Goal: Navigation & Orientation: Find specific page/section

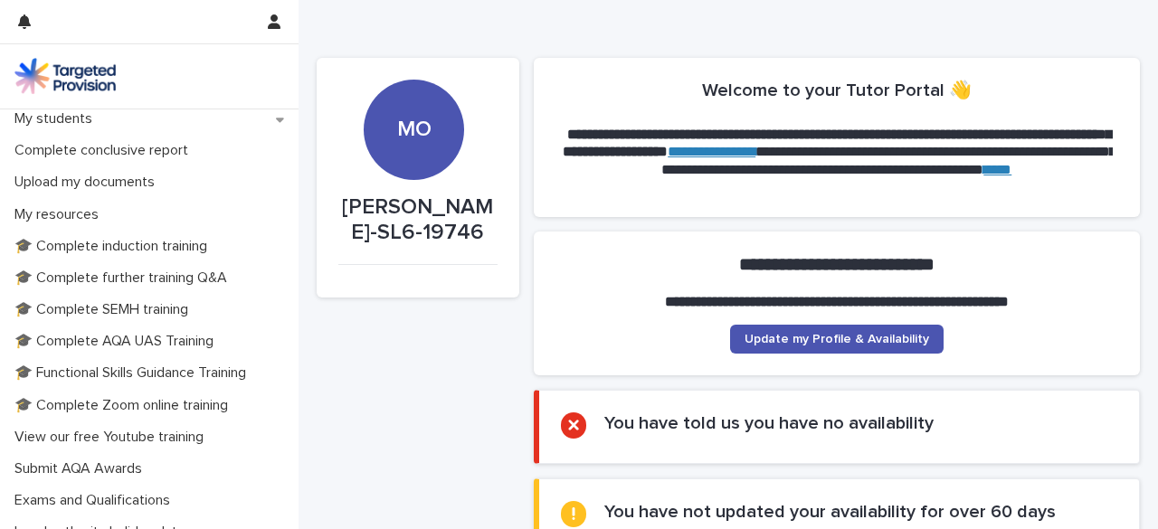
scroll to position [425, 0]
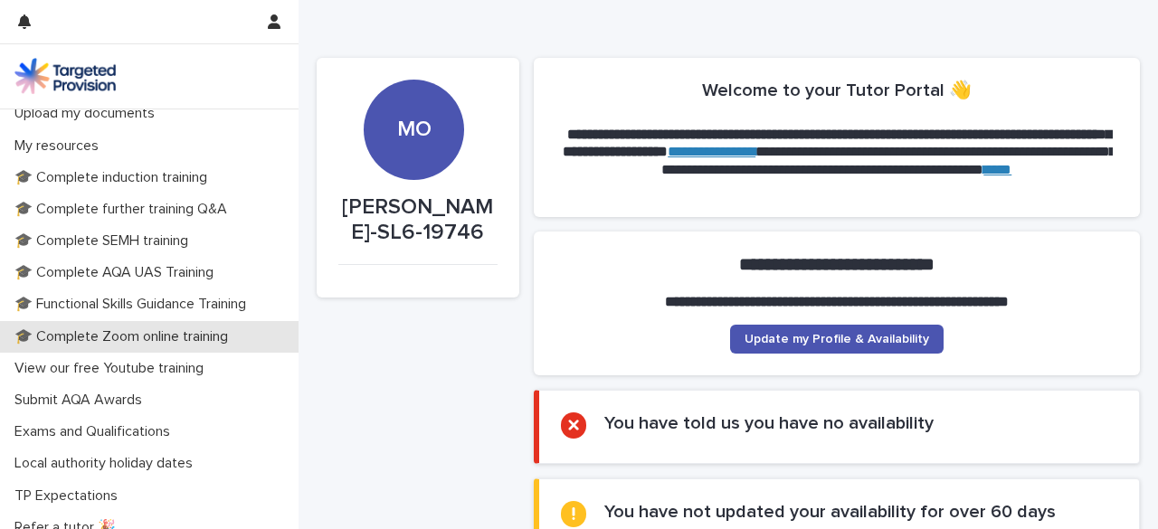
click at [55, 338] on p "🎓 Complete Zoom online training" at bounding box center [124, 337] width 235 height 17
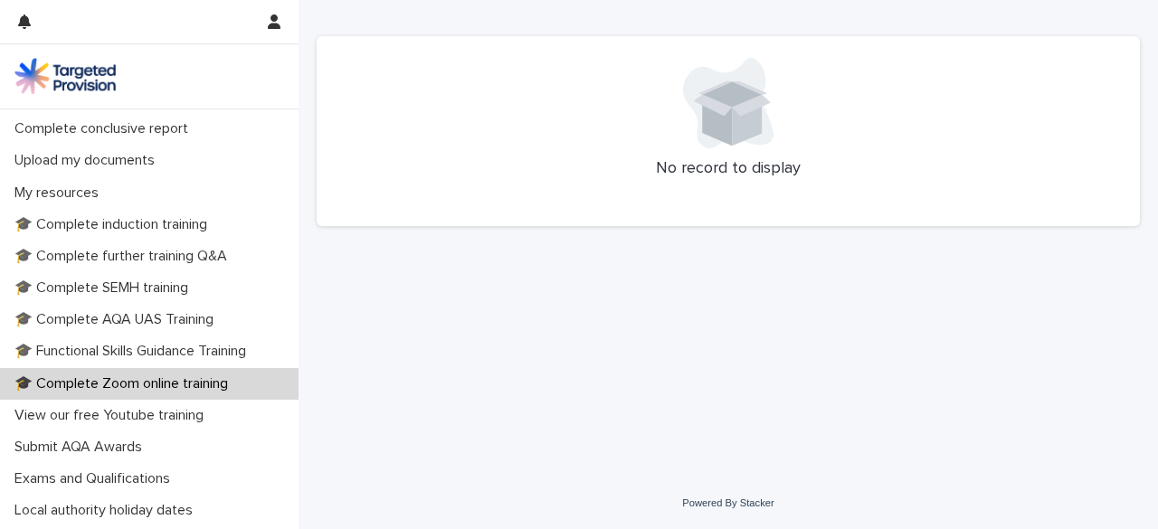
scroll to position [453, 0]
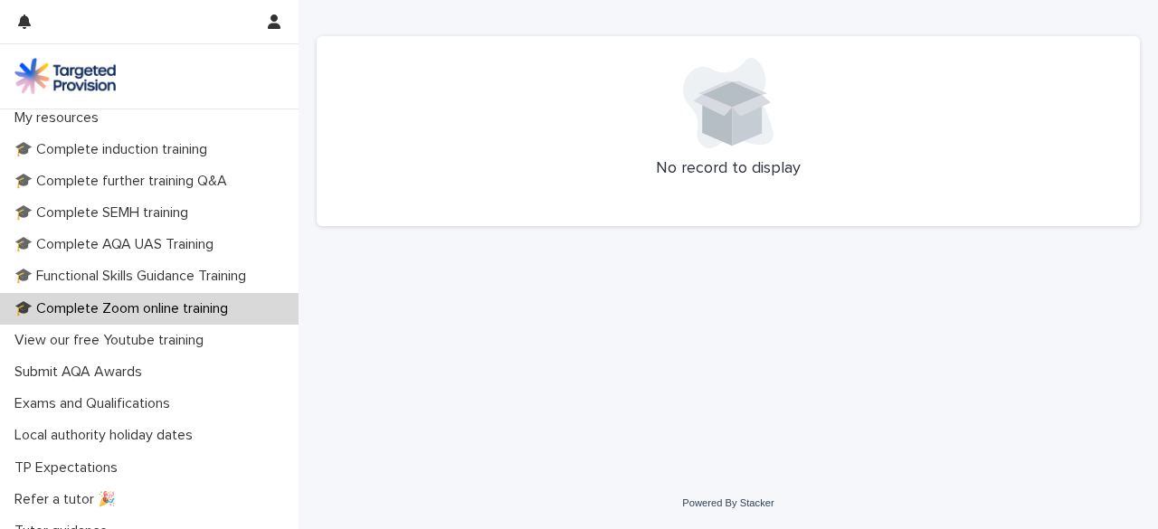
click at [86, 304] on p "🎓 Complete Zoom online training" at bounding box center [124, 308] width 235 height 17
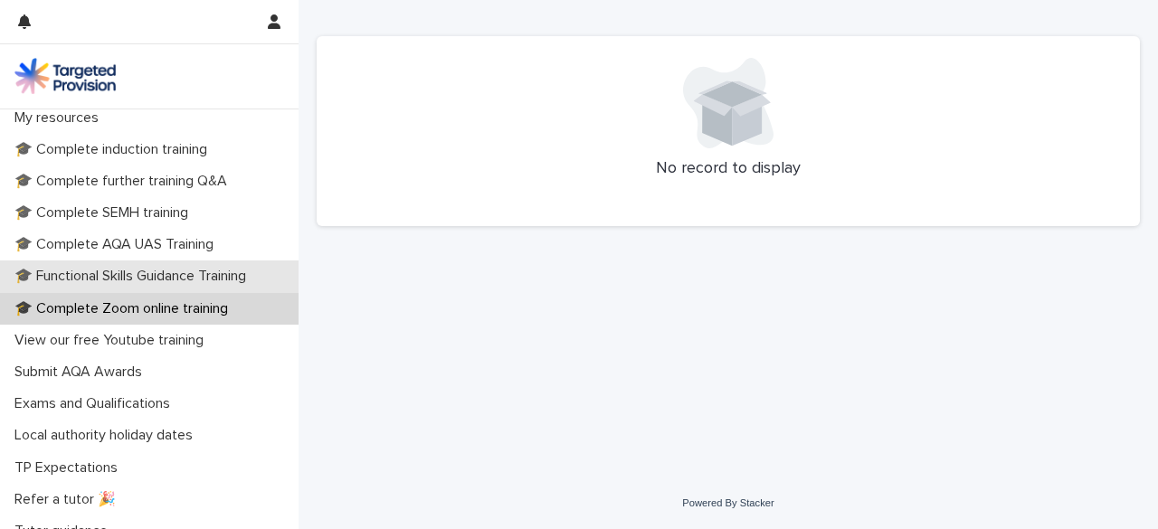
click at [91, 284] on p "🎓 Functional Skills Guidance Training" at bounding box center [133, 276] width 253 height 17
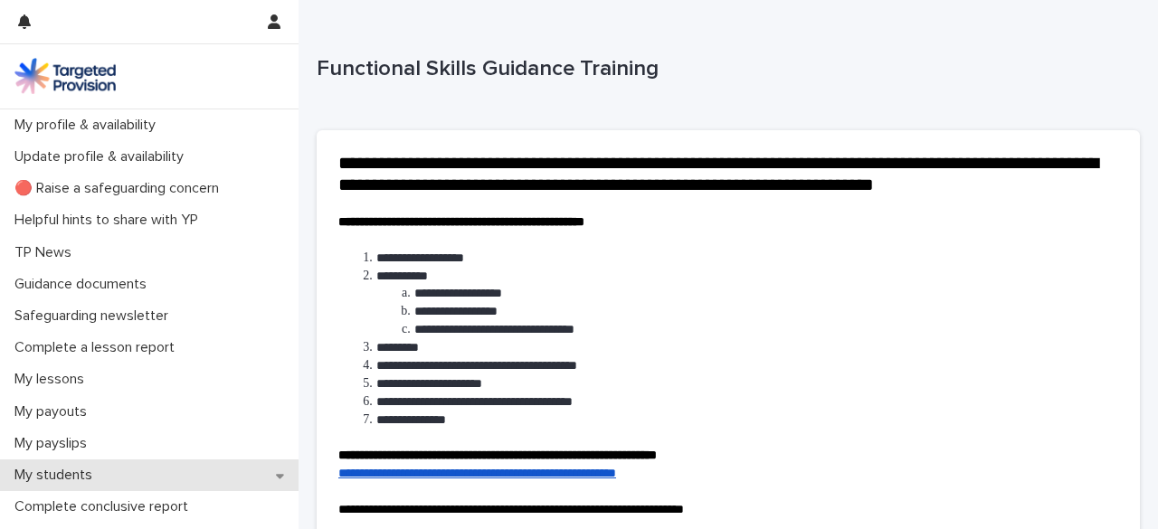
click at [89, 477] on p "My students" at bounding box center [57, 475] width 100 height 17
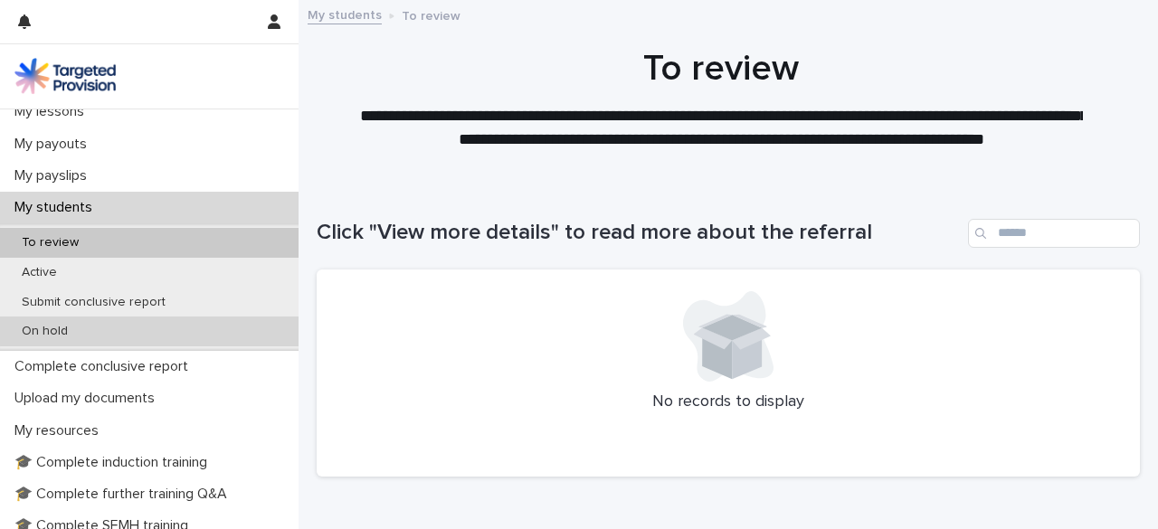
scroll to position [272, 0]
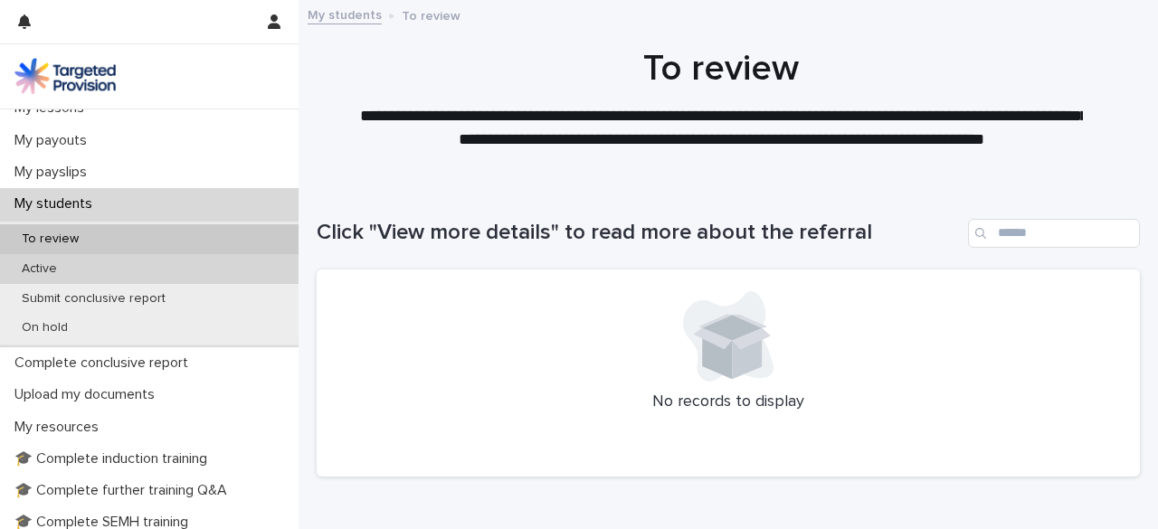
click at [82, 274] on div "Active" at bounding box center [149, 269] width 299 height 30
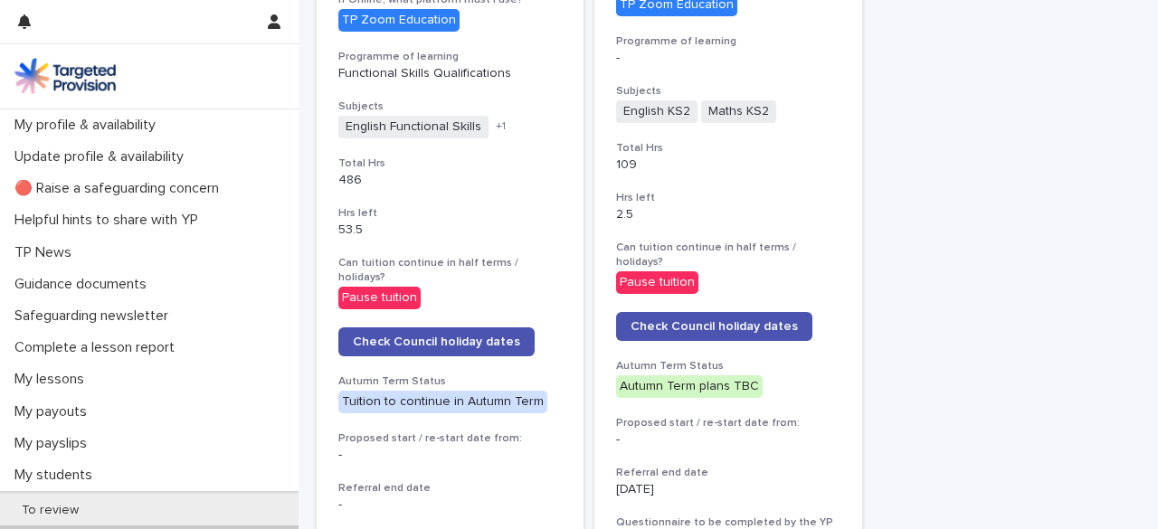
scroll to position [900, 0]
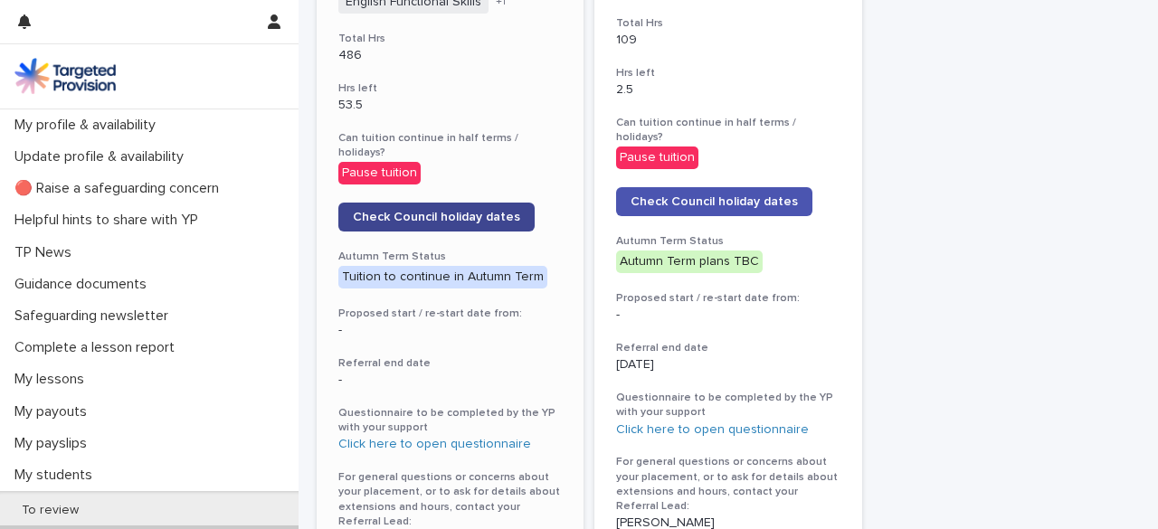
click at [440, 211] on span "Check Council holiday dates" at bounding box center [436, 217] width 167 height 13
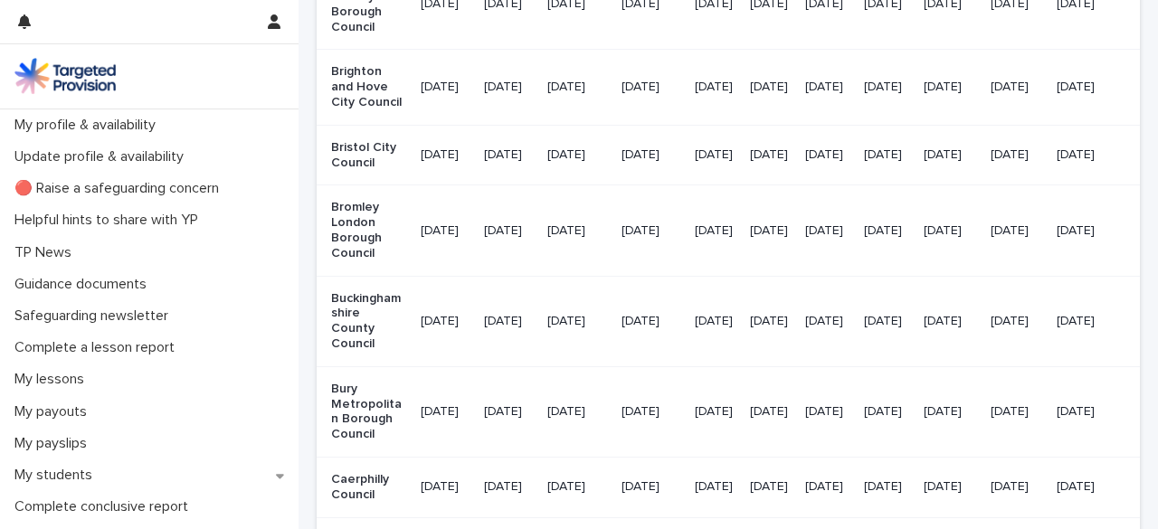
scroll to position [1575, 0]
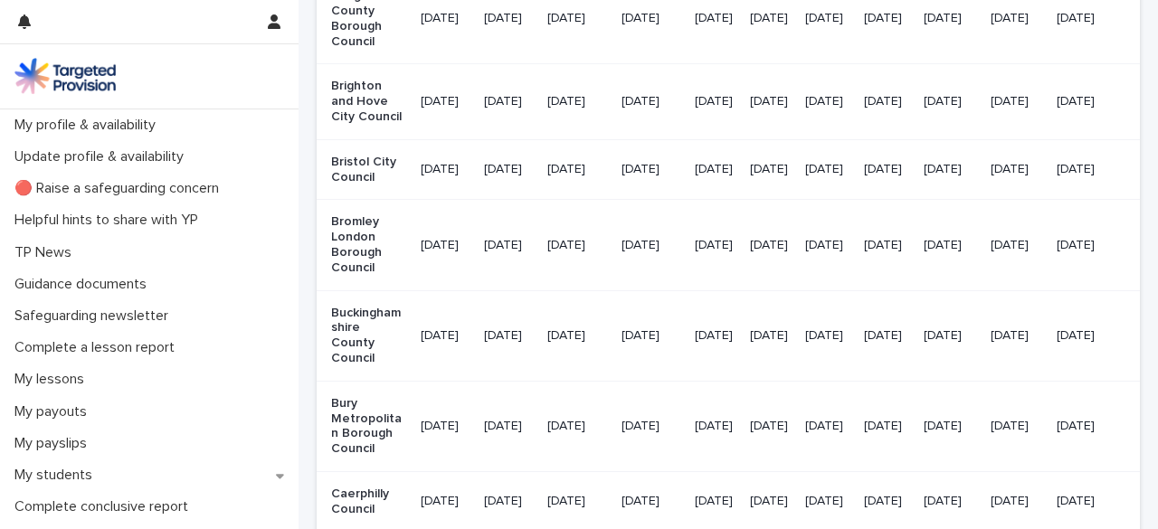
click at [379, 348] on p "Buckinghamshire County Council" at bounding box center [368, 336] width 75 height 61
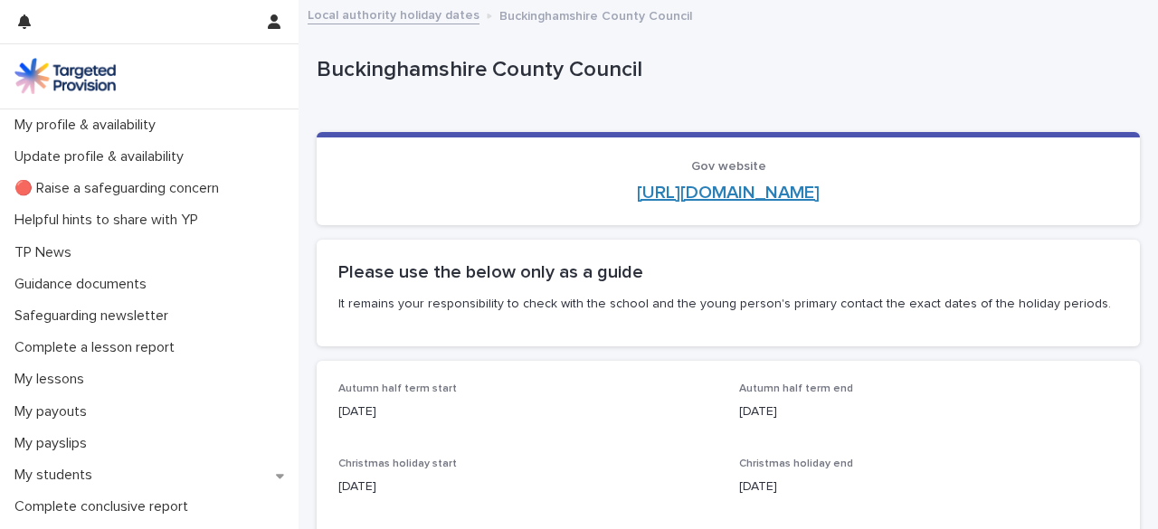
click at [771, 189] on link "[URL][DOMAIN_NAME]" at bounding box center [728, 193] width 183 height 18
